Goal: Complete application form

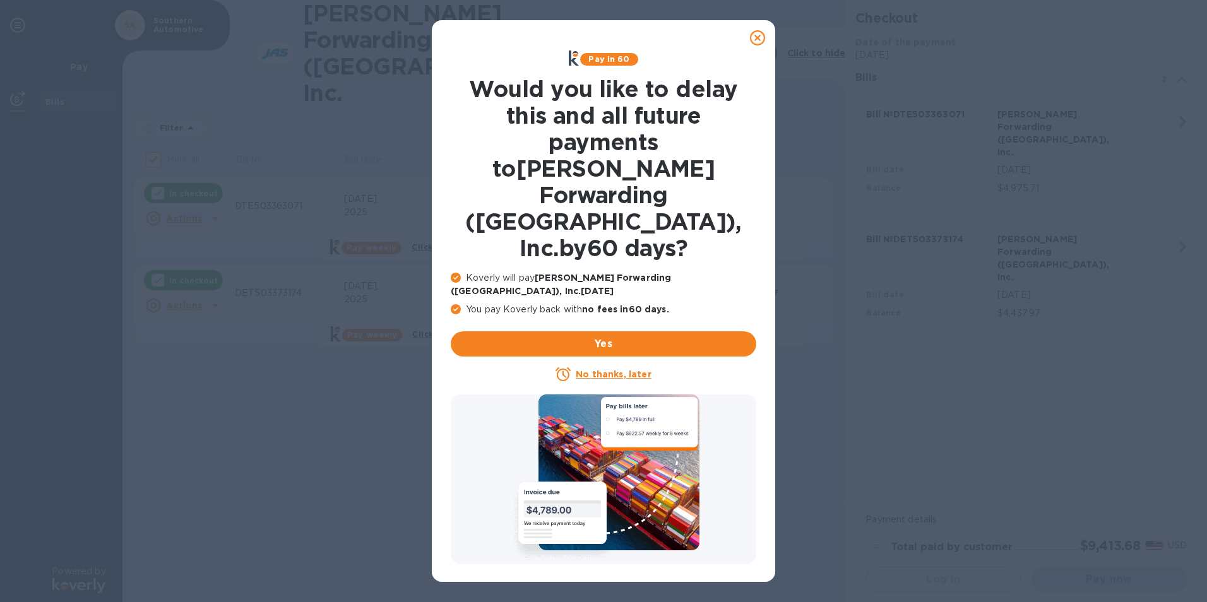
click at [634, 535] on div at bounding box center [603, 479] width 305 height 170
checkbox input "false"
click at [606, 369] on u "No thanks, later" at bounding box center [613, 374] width 75 height 10
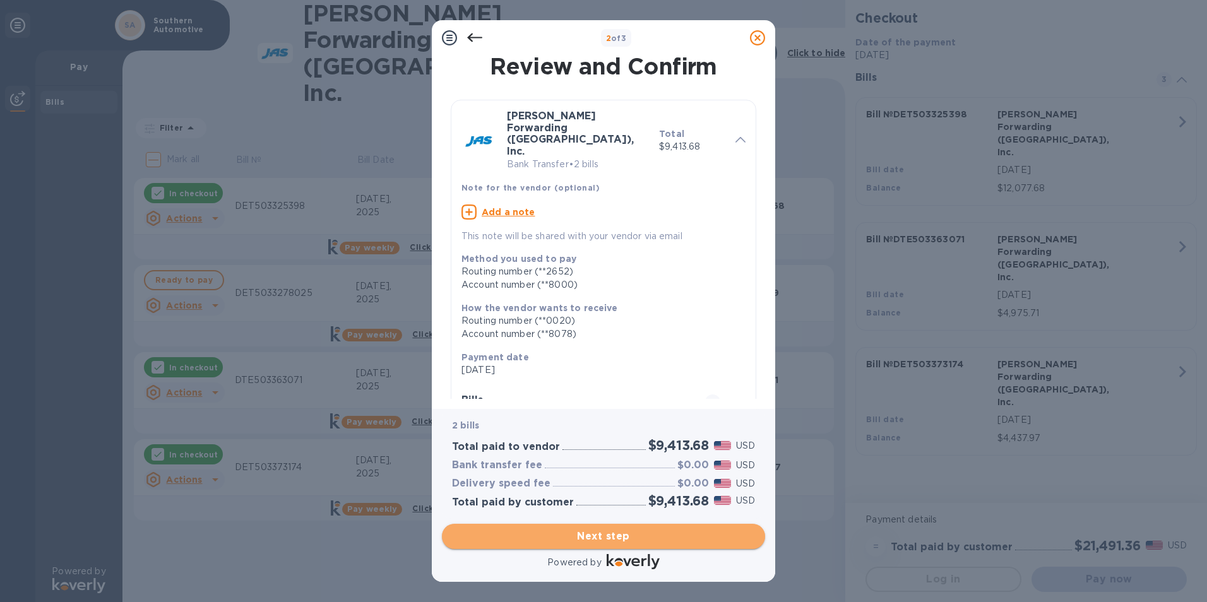
click at [620, 535] on span "Next step" at bounding box center [603, 536] width 303 height 15
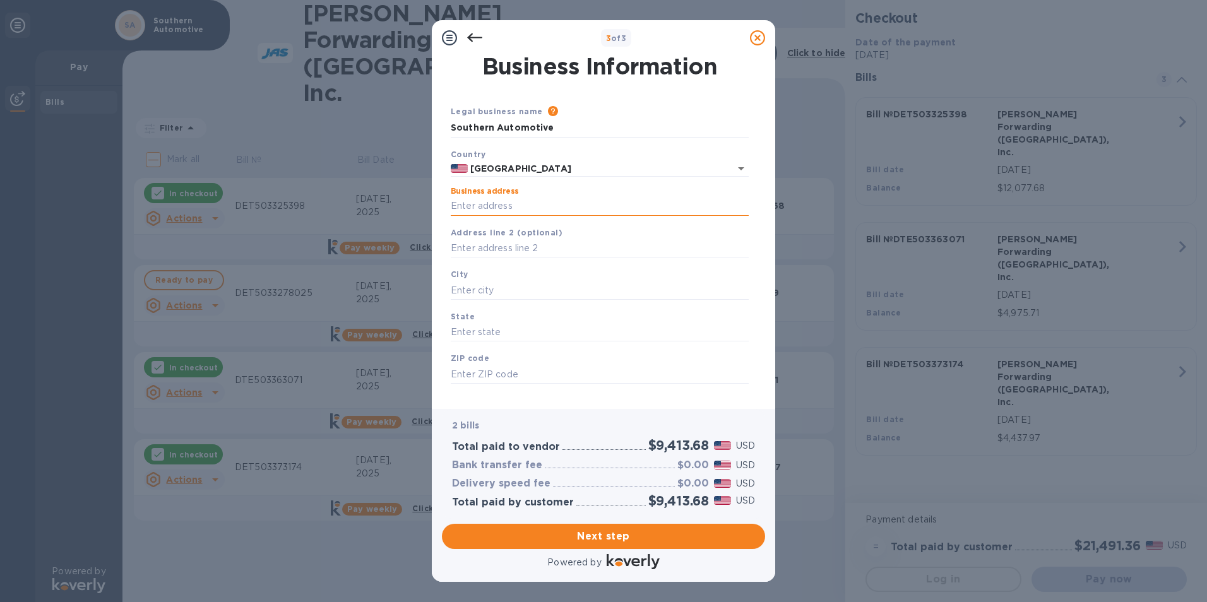
click at [471, 208] on input "Business address" at bounding box center [600, 206] width 298 height 19
type input "[STREET_ADDRESS]"
type input "Pontiac"
type input "MI"
type input "48342"
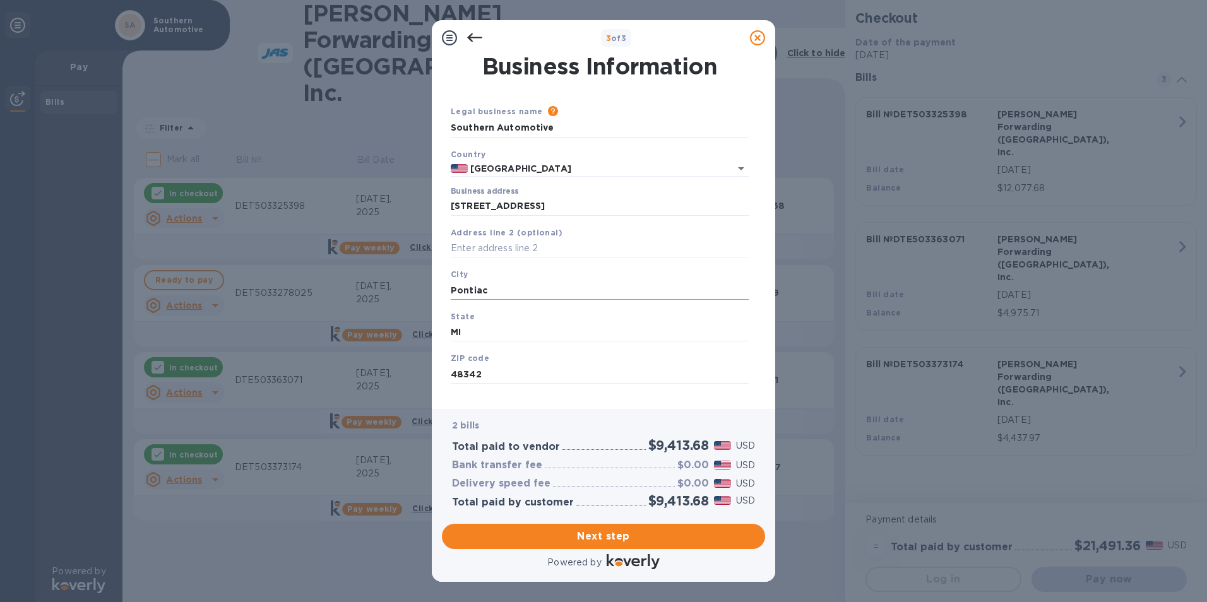
click at [505, 288] on input "Pontiac" at bounding box center [600, 290] width 298 height 19
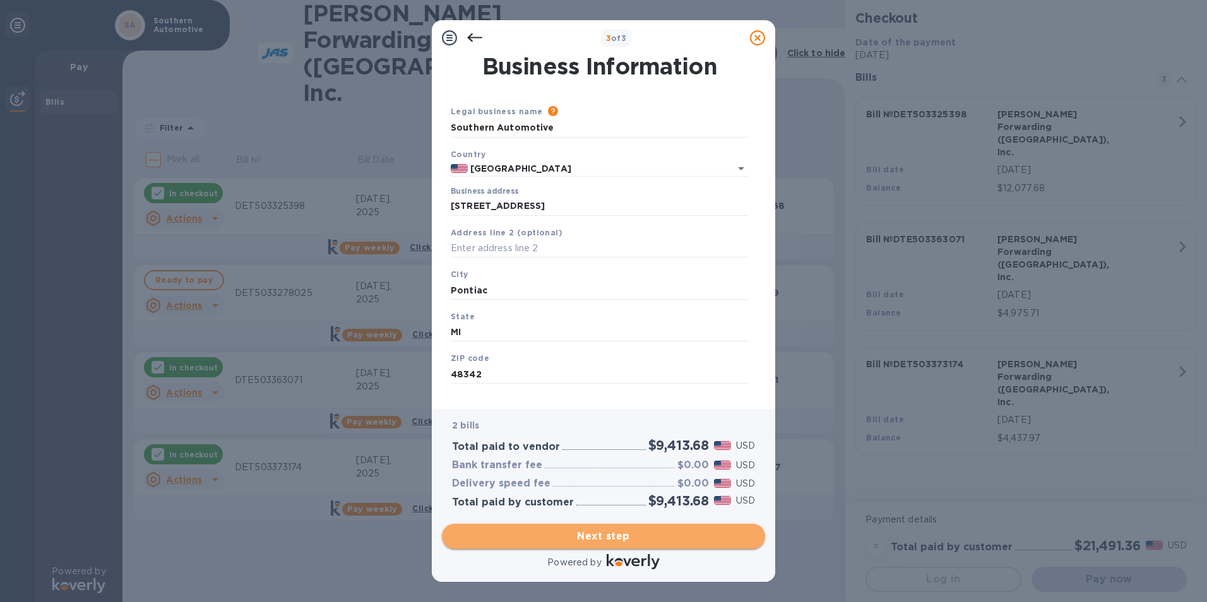
click at [614, 533] on span "Next step" at bounding box center [603, 536] width 303 height 15
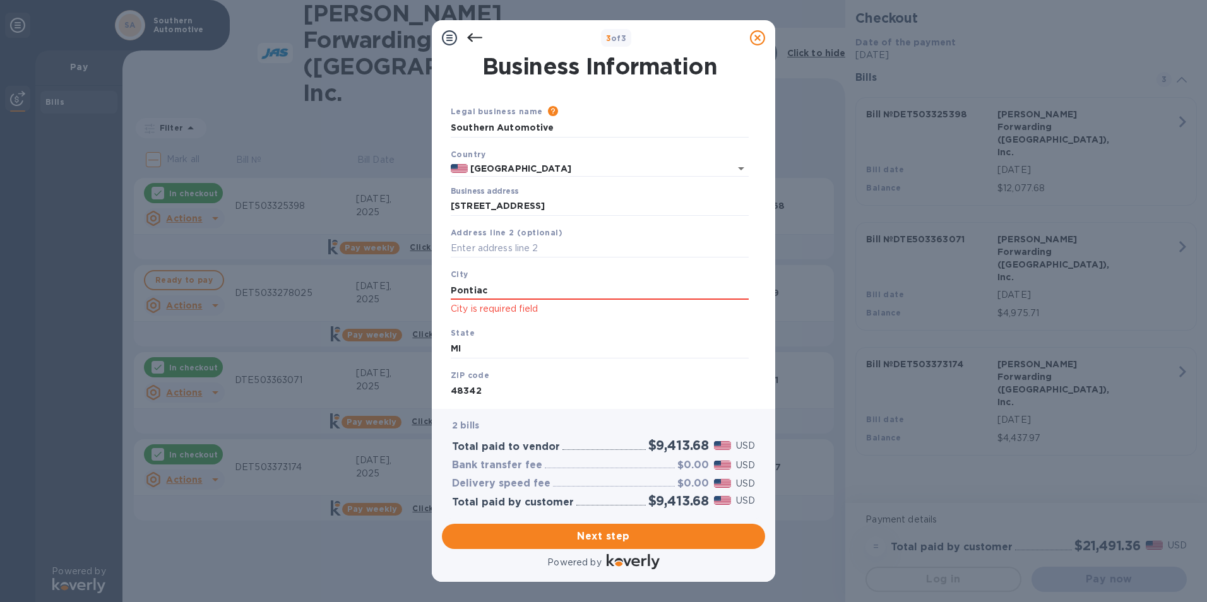
drag, startPoint x: 500, startPoint y: 293, endPoint x: 365, endPoint y: 273, distance: 137.2
click at [365, 273] on div "3 of 3 Business Information Legal business name Please provide the legal name t…" at bounding box center [603, 301] width 1207 height 602
type input "Pontiac"
type input "MI"
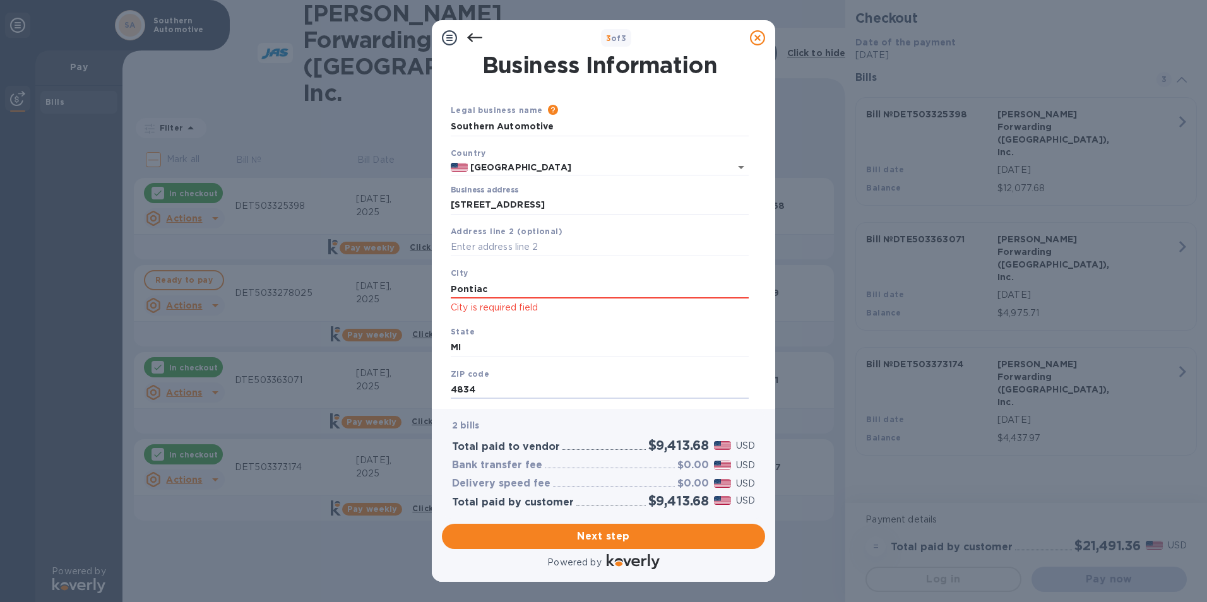
type input "48342"
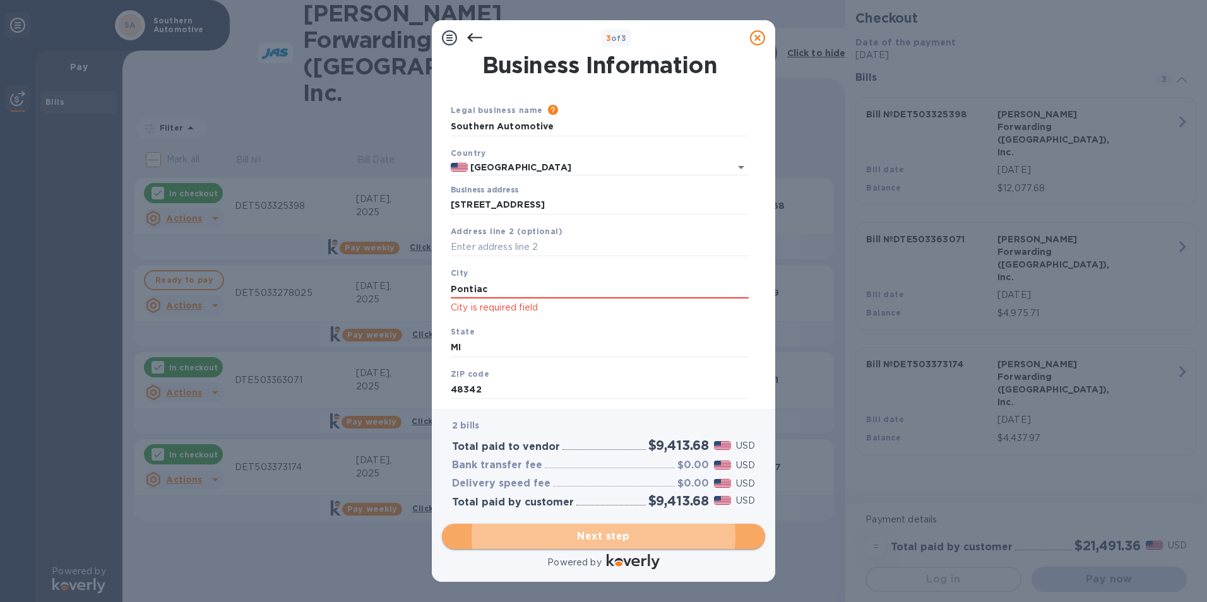
click at [616, 535] on span "Next step" at bounding box center [603, 536] width 303 height 15
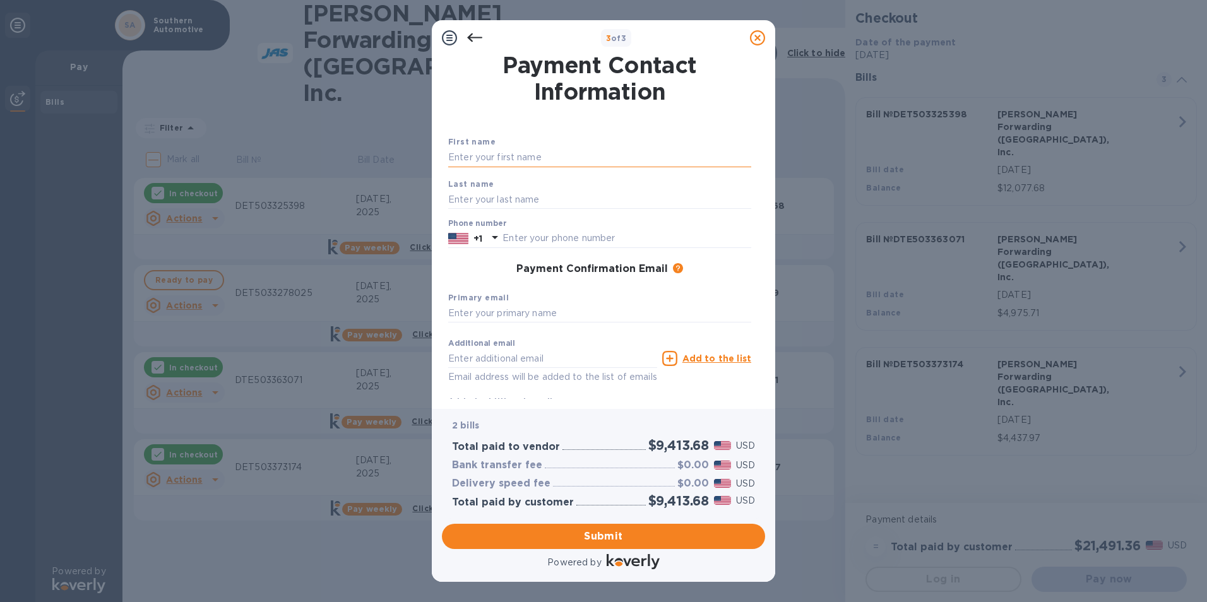
click at [473, 157] on input "text" at bounding box center [599, 157] width 303 height 19
click at [454, 158] on input "text" at bounding box center [599, 157] width 303 height 19
type input "[PERSON_NAME]"
click at [450, 199] on input "text" at bounding box center [599, 199] width 303 height 19
type input "[PERSON_NAME]"
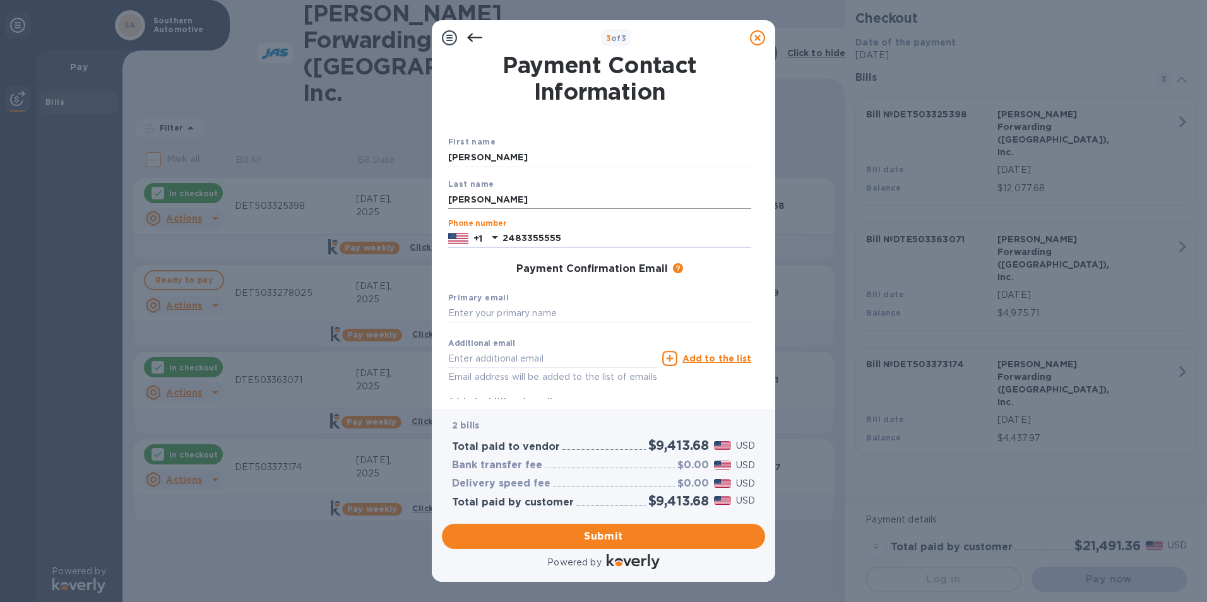
type input "2483355555"
type input "[EMAIL_ADDRESS][DOMAIN_NAME]"
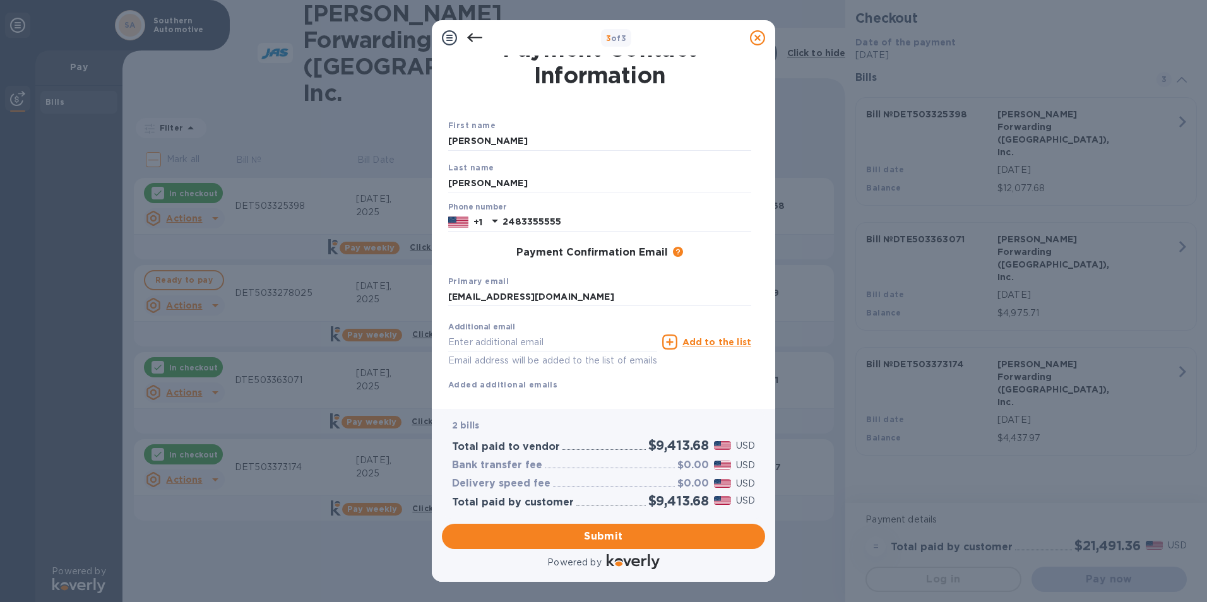
scroll to position [45, 0]
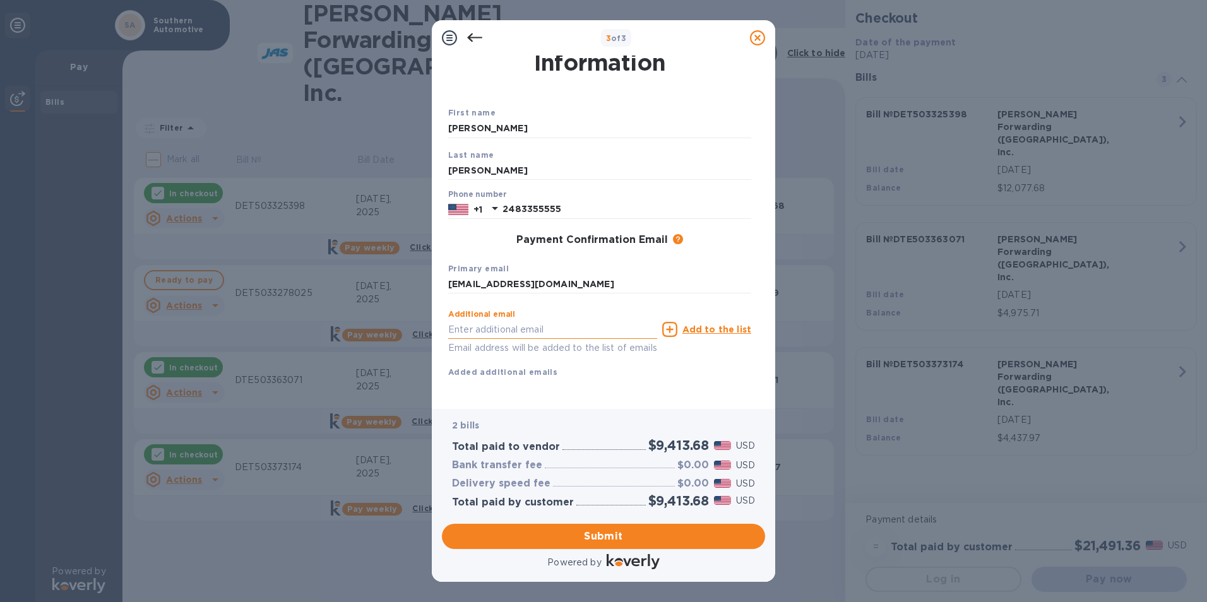
click at [461, 320] on input "text" at bounding box center [552, 329] width 209 height 19
type input "[PERSON_NAME][EMAIL_ADDRESS][DOMAIN_NAME]"
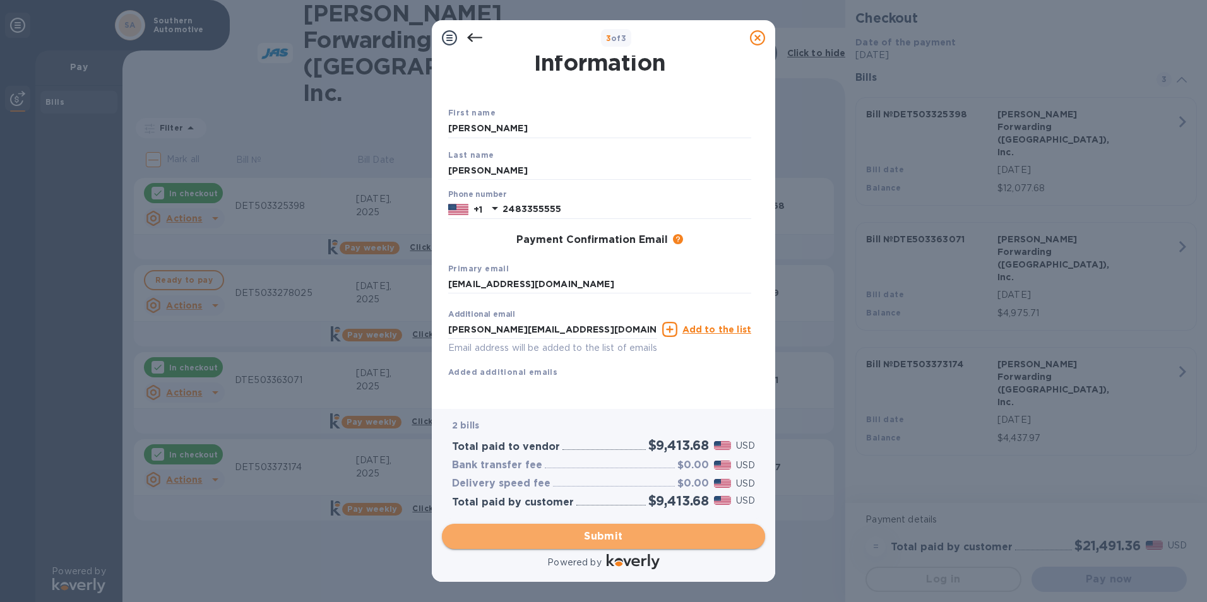
click at [615, 540] on span "Submit" at bounding box center [603, 536] width 303 height 15
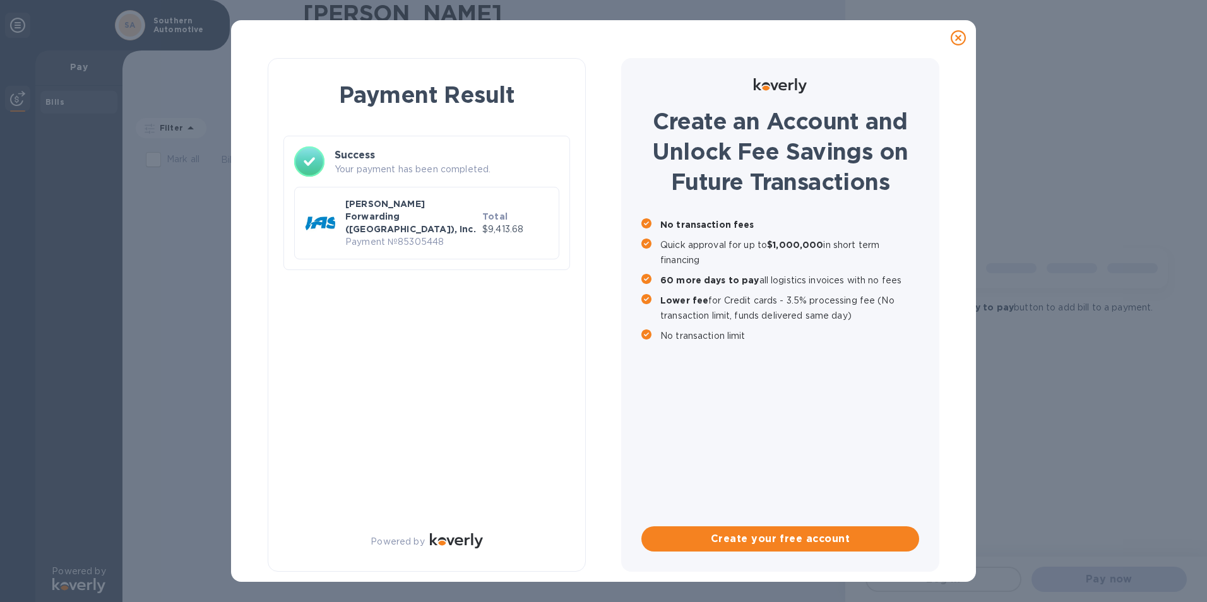
scroll to position [0, 0]
